Goal: Information Seeking & Learning: Find specific fact

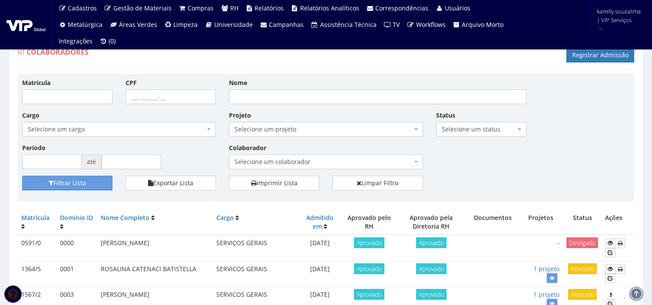
drag, startPoint x: 44, startPoint y: 73, endPoint x: 53, endPoint y: 73, distance: 9.1
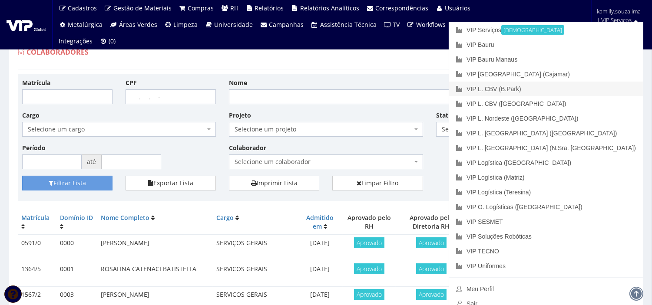
click at [609, 89] on link "VIP L. CBV (B.Park)" at bounding box center [546, 89] width 194 height 15
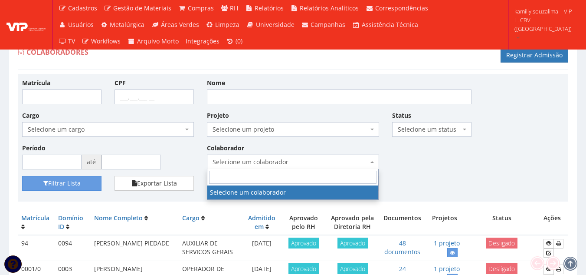
click at [249, 157] on span "Selecione um colaborador" at bounding box center [293, 162] width 172 height 15
type input "b"
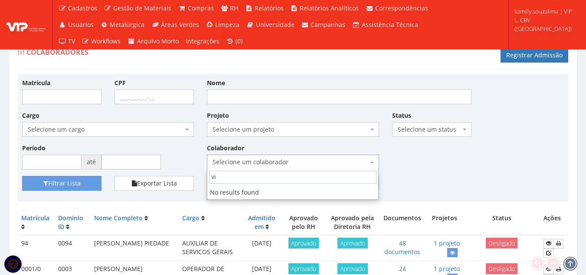
type input "vic"
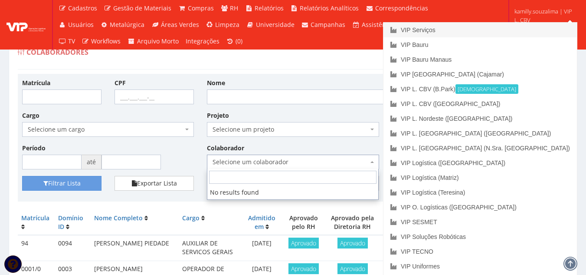
click at [512, 30] on link "VIP Serviços" at bounding box center [481, 30] width 194 height 15
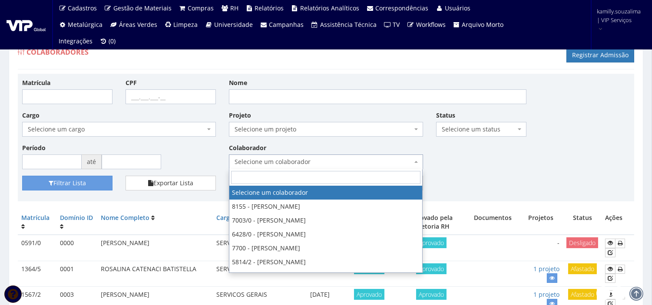
click at [278, 162] on span "Selecione um colaborador" at bounding box center [322, 162] width 177 height 9
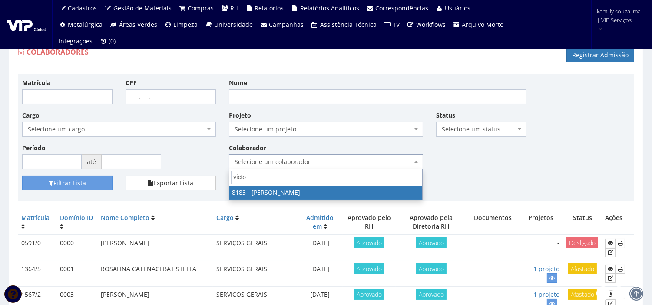
type input "victor"
select select "4093"
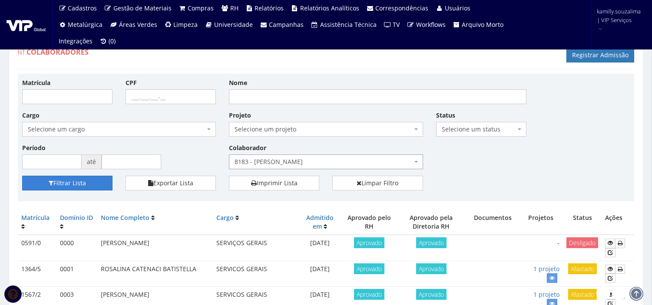
click at [71, 188] on button "Filtrar Lista" at bounding box center [67, 183] width 90 height 15
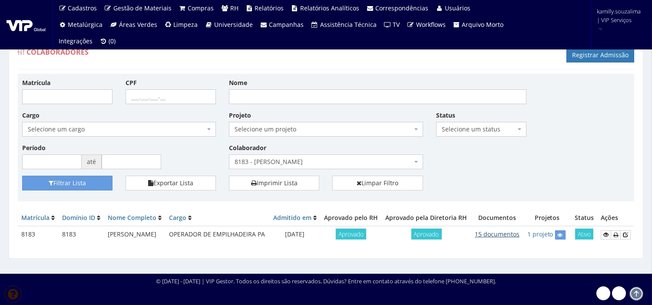
click at [497, 238] on link "15 documentos" at bounding box center [496, 234] width 45 height 8
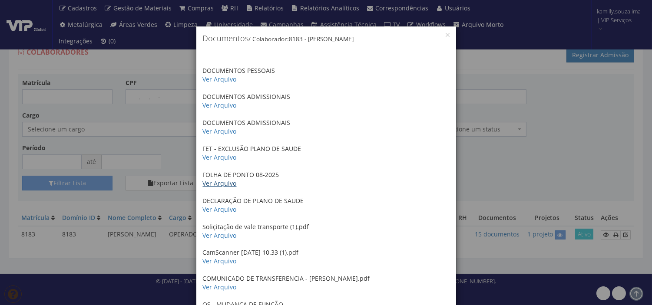
click at [213, 185] on link "Ver Arquivo" at bounding box center [220, 183] width 34 height 8
click at [218, 236] on link "Ver Arquivo" at bounding box center [220, 235] width 34 height 8
click at [218, 209] on link "Ver Arquivo" at bounding box center [220, 209] width 34 height 8
click at [214, 236] on link "Ver Arquivo" at bounding box center [220, 235] width 34 height 8
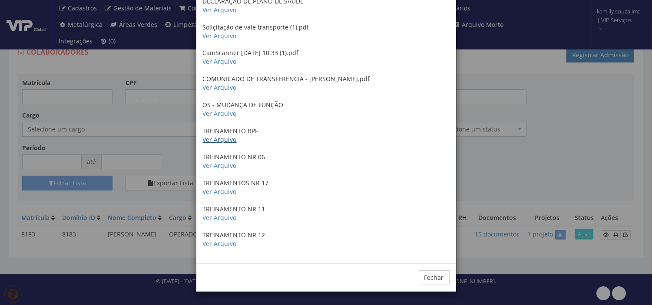
click at [224, 142] on link "Ver Arquivo" at bounding box center [220, 139] width 34 height 8
click at [221, 115] on link "Ver Arquivo" at bounding box center [220, 113] width 34 height 8
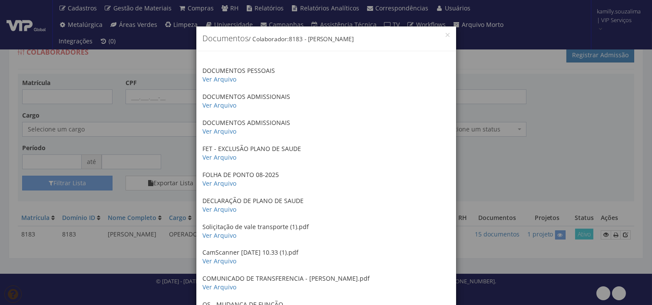
scroll to position [0, 0]
click at [217, 105] on link "Ver Arquivo" at bounding box center [220, 105] width 34 height 8
click at [216, 158] on link "Ver Arquivo" at bounding box center [220, 157] width 34 height 8
click at [211, 179] on p "FOLHA DE PONTO 08-2025 Ver Arquivo" at bounding box center [326, 179] width 247 height 17
click at [211, 182] on link "Ver Arquivo" at bounding box center [220, 183] width 34 height 8
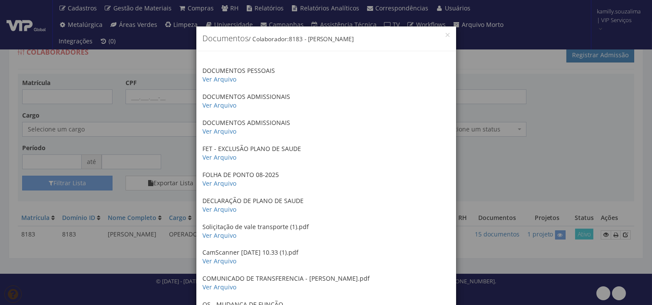
click at [123, 122] on div "× Documentos / Colaborador: 8183 - VICTOR HUGO DIAS DA SILVA DOCUMENTOS PESSOAI…" at bounding box center [326, 152] width 652 height 305
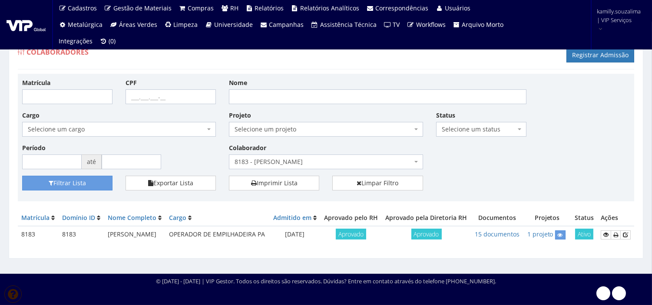
click at [352, 159] on span "8183 - VICTOR HUGO DIAS DA SILVA" at bounding box center [322, 162] width 177 height 9
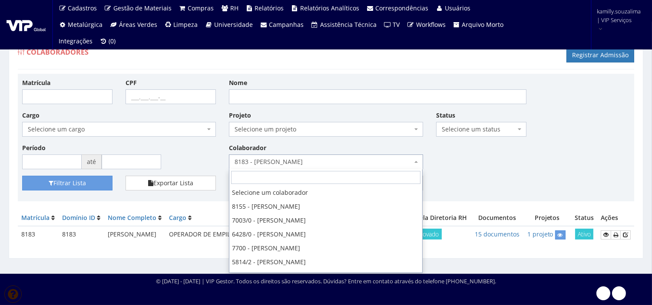
scroll to position [1013, 0]
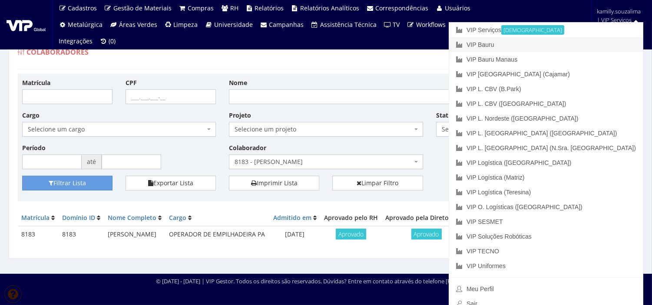
click at [587, 42] on link "VIP Bauru" at bounding box center [546, 44] width 194 height 15
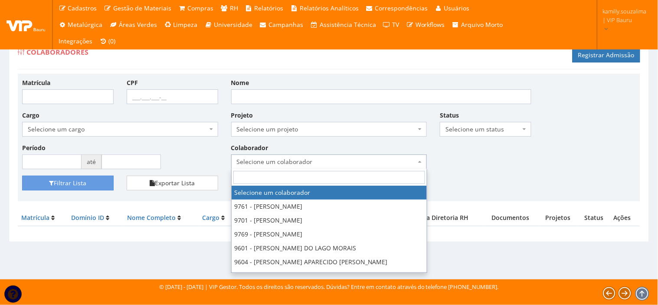
click at [270, 159] on span "Selecione um colaborador" at bounding box center [327, 162] width 180 height 9
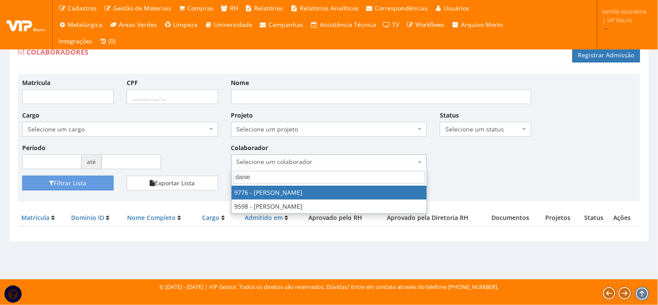
click at [324, 184] on input "danie" at bounding box center [330, 177] width 192 height 13
type input "danie"
select select "4097"
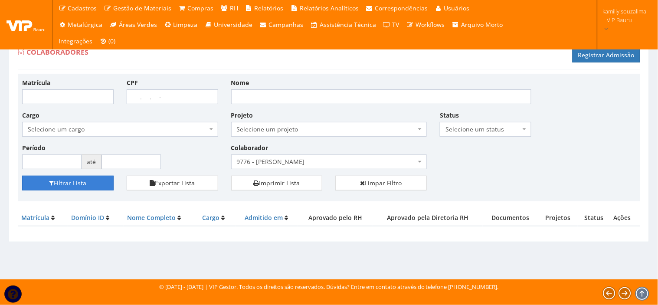
drag, startPoint x: 52, startPoint y: 185, endPoint x: 240, endPoint y: 145, distance: 192.1
click at [54, 185] on button "Filtrar Lista" at bounding box center [68, 183] width 92 height 15
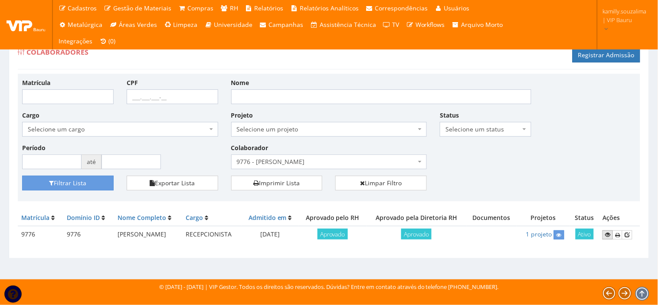
click at [610, 234] on icon at bounding box center [607, 235] width 5 height 6
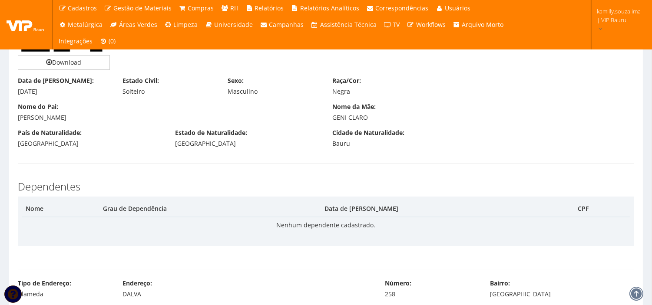
scroll to position [482, 0]
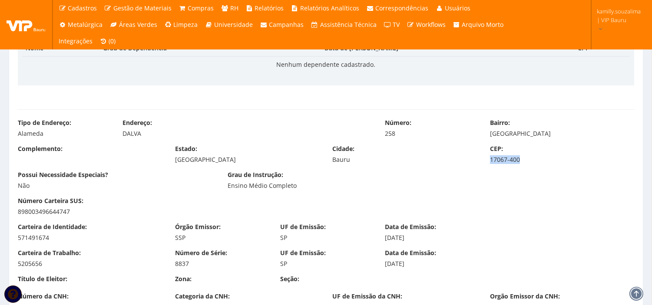
drag, startPoint x: 538, startPoint y: 163, endPoint x: 488, endPoint y: 161, distance: 49.9
click at [488, 161] on div "CEP: 17067-400" at bounding box center [561, 155] width 157 height 20
copy div "17067-400"
drag, startPoint x: 135, startPoint y: 132, endPoint x: 119, endPoint y: 132, distance: 16.1
click at [119, 132] on div "Endereço: DALVA" at bounding box center [247, 128] width 262 height 20
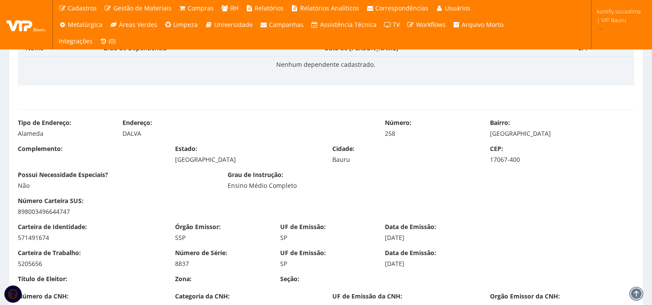
click at [250, 254] on div "Número de Série: 8837" at bounding box center [220, 259] width 105 height 20
drag, startPoint x: 150, startPoint y: 132, endPoint x: 123, endPoint y: 133, distance: 27.3
click at [123, 133] on div "DALVA" at bounding box center [247, 133] width 249 height 9
copy div "DALVA"
click at [148, 137] on div "DALVA" at bounding box center [247, 133] width 249 height 9
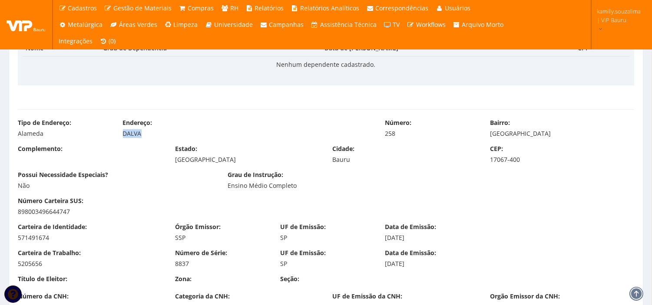
click at [154, 136] on div "DALVA" at bounding box center [247, 133] width 249 height 9
drag, startPoint x: 151, startPoint y: 134, endPoint x: 118, endPoint y: 131, distance: 33.1
click at [118, 131] on div "Endereço: DALVA" at bounding box center [247, 128] width 262 height 20
copy div "DALVA"
drag, startPoint x: 402, startPoint y: 135, endPoint x: 380, endPoint y: 135, distance: 21.7
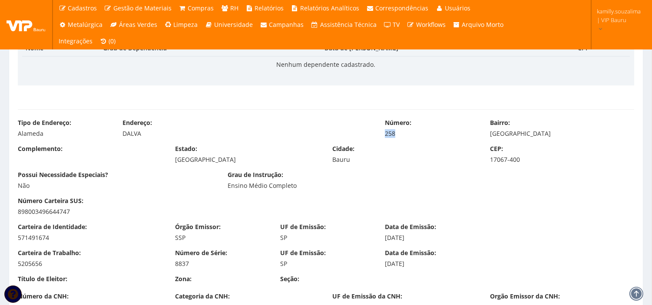
click at [380, 135] on div "Número: 258" at bounding box center [430, 128] width 105 height 20
copy div "258"
drag, startPoint x: 561, startPoint y: 134, endPoint x: 488, endPoint y: 137, distance: 73.0
click at [488, 137] on div "Bairro: [GEOGRAPHIC_DATA]" at bounding box center [561, 128] width 157 height 20
copy div "[GEOGRAPHIC_DATA]"
